Goal: Task Accomplishment & Management: Manage account settings

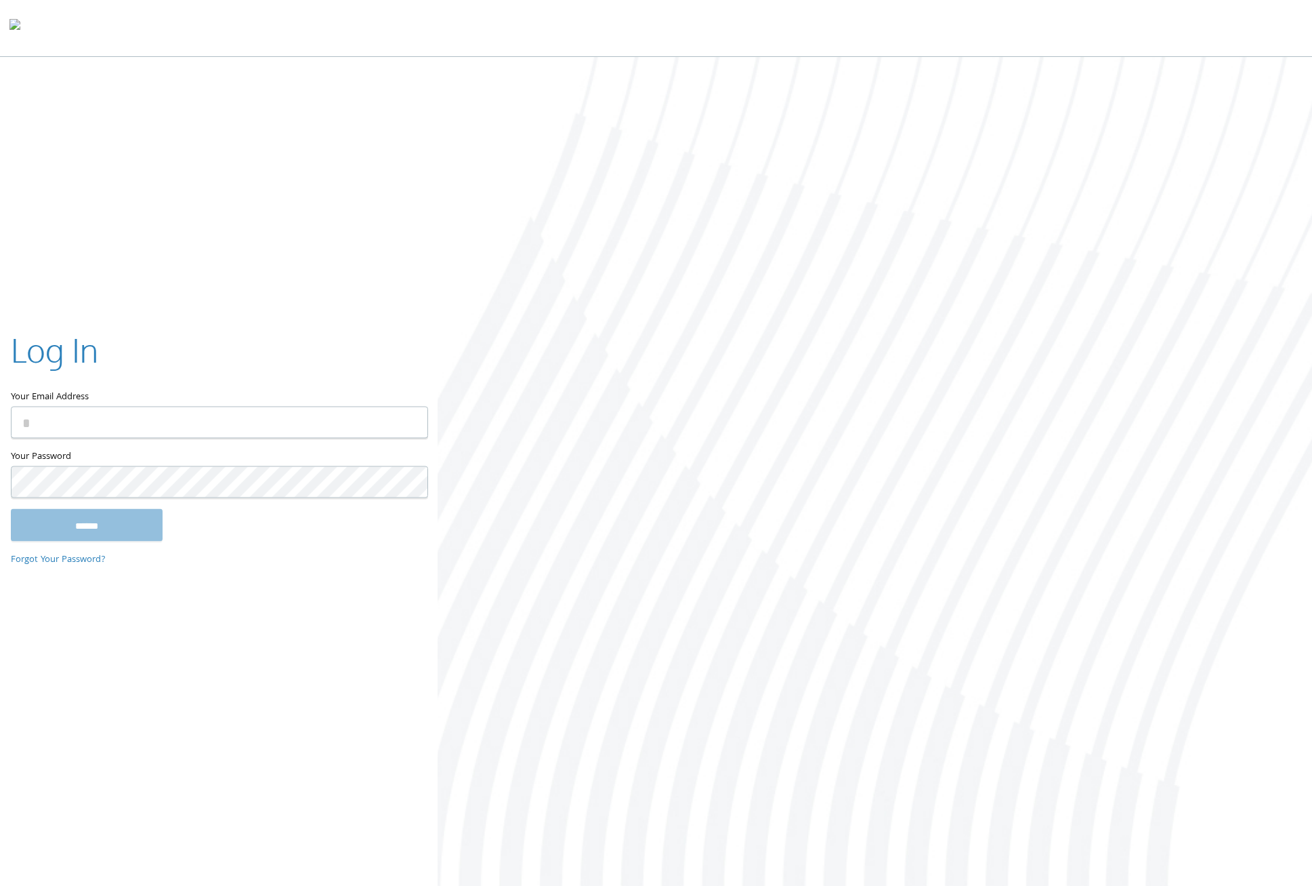
type input "**********"
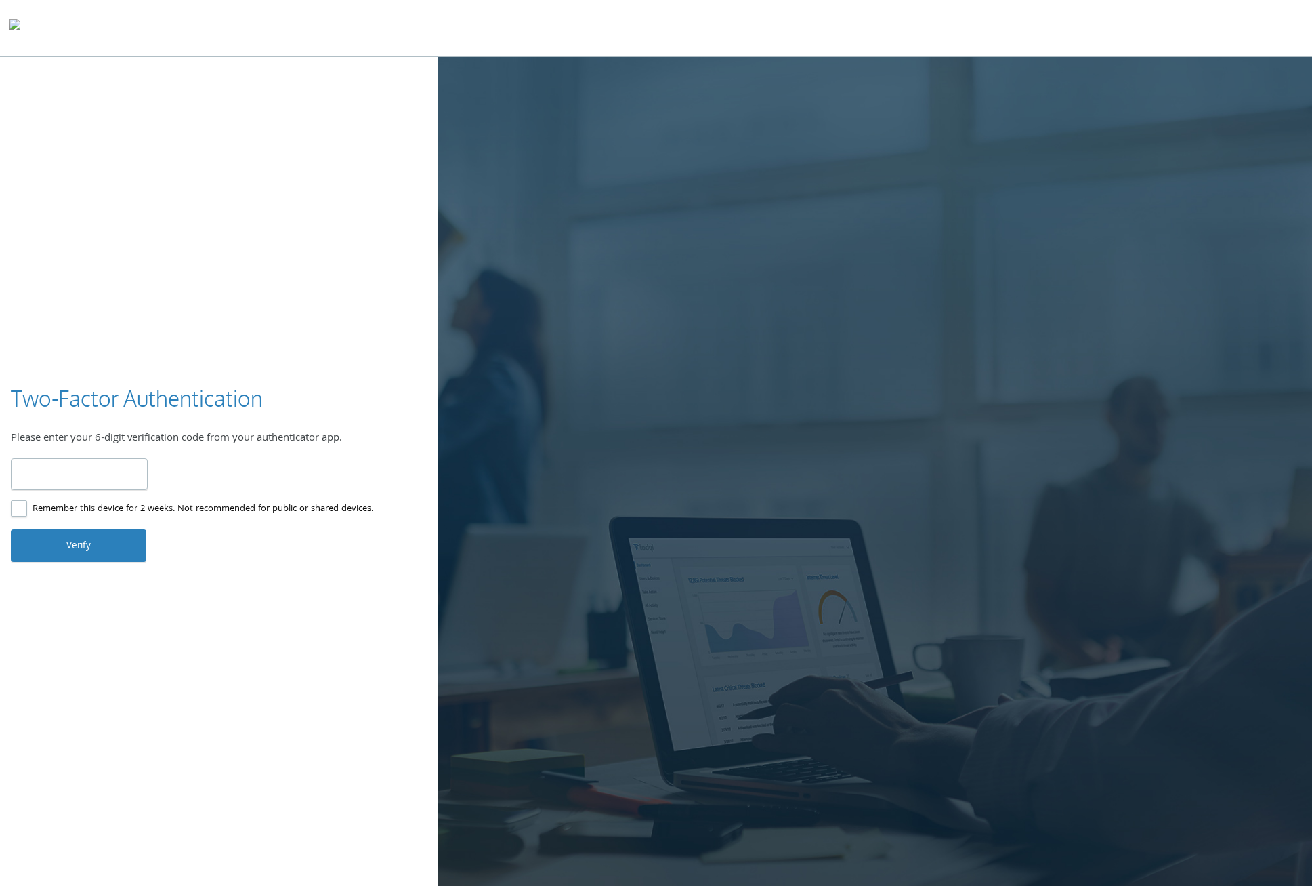
click at [113, 478] on input "number" at bounding box center [79, 474] width 137 height 32
click at [96, 480] on input "number" at bounding box center [79, 474] width 137 height 32
type input "******"
